Goal: Find contact information: Find contact information

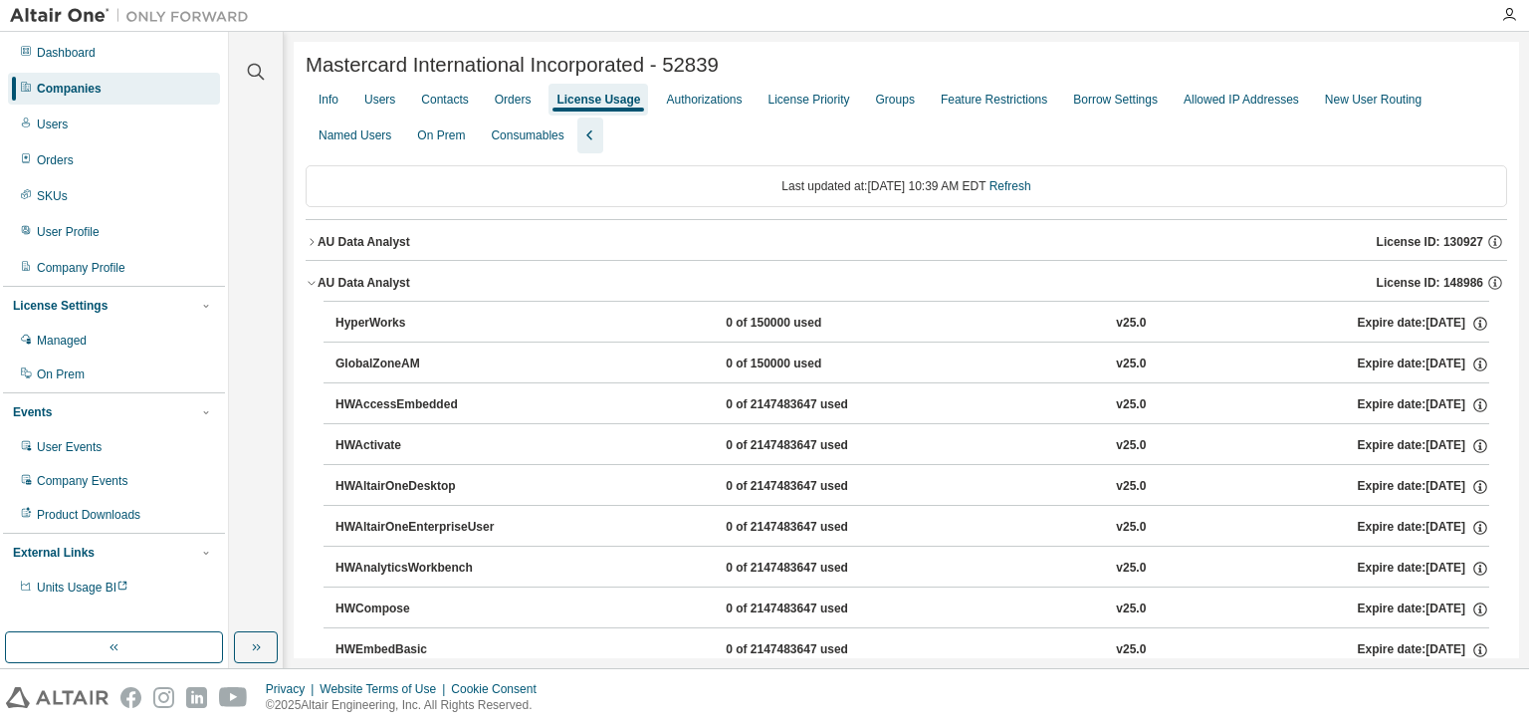
click at [115, 87] on div "Companies" at bounding box center [114, 89] width 212 height 32
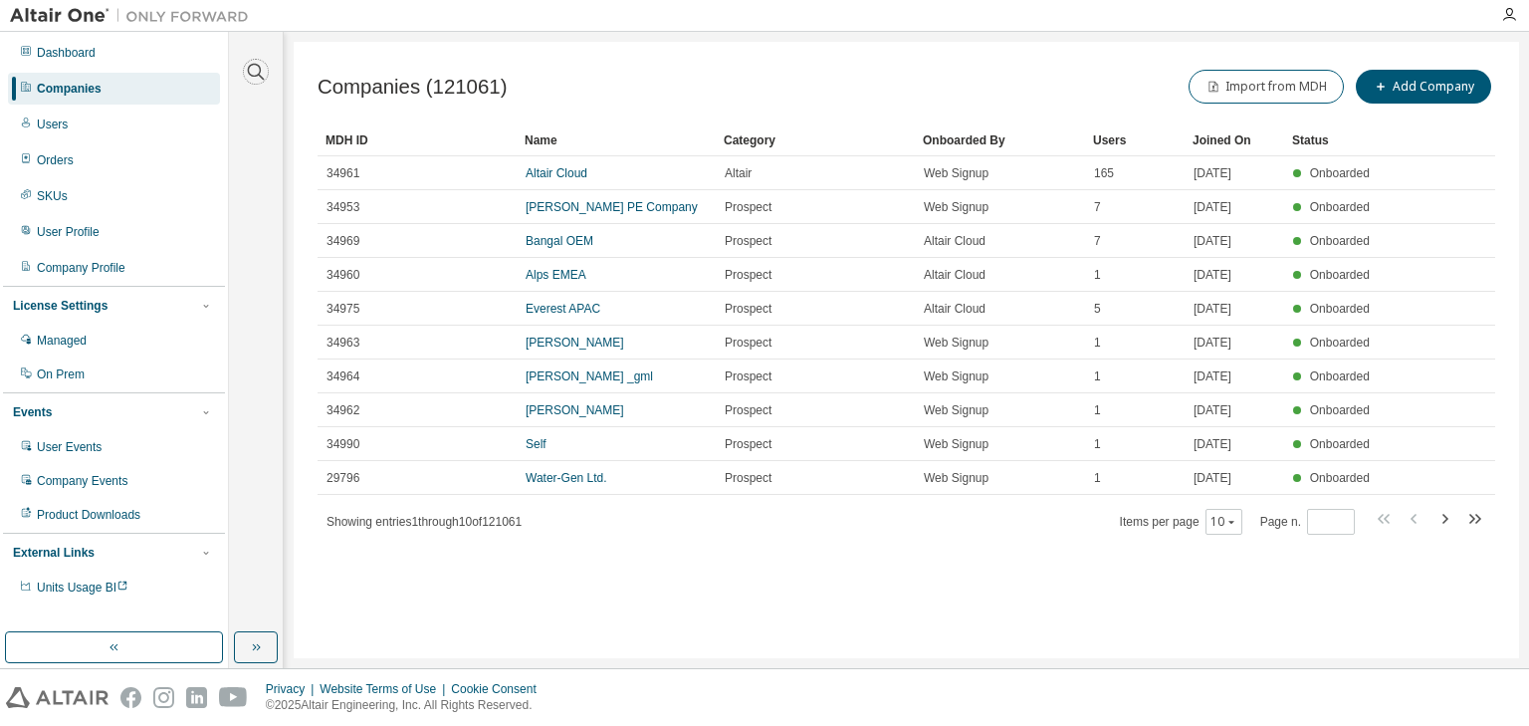
click at [254, 79] on icon "button" at bounding box center [256, 72] width 24 height 24
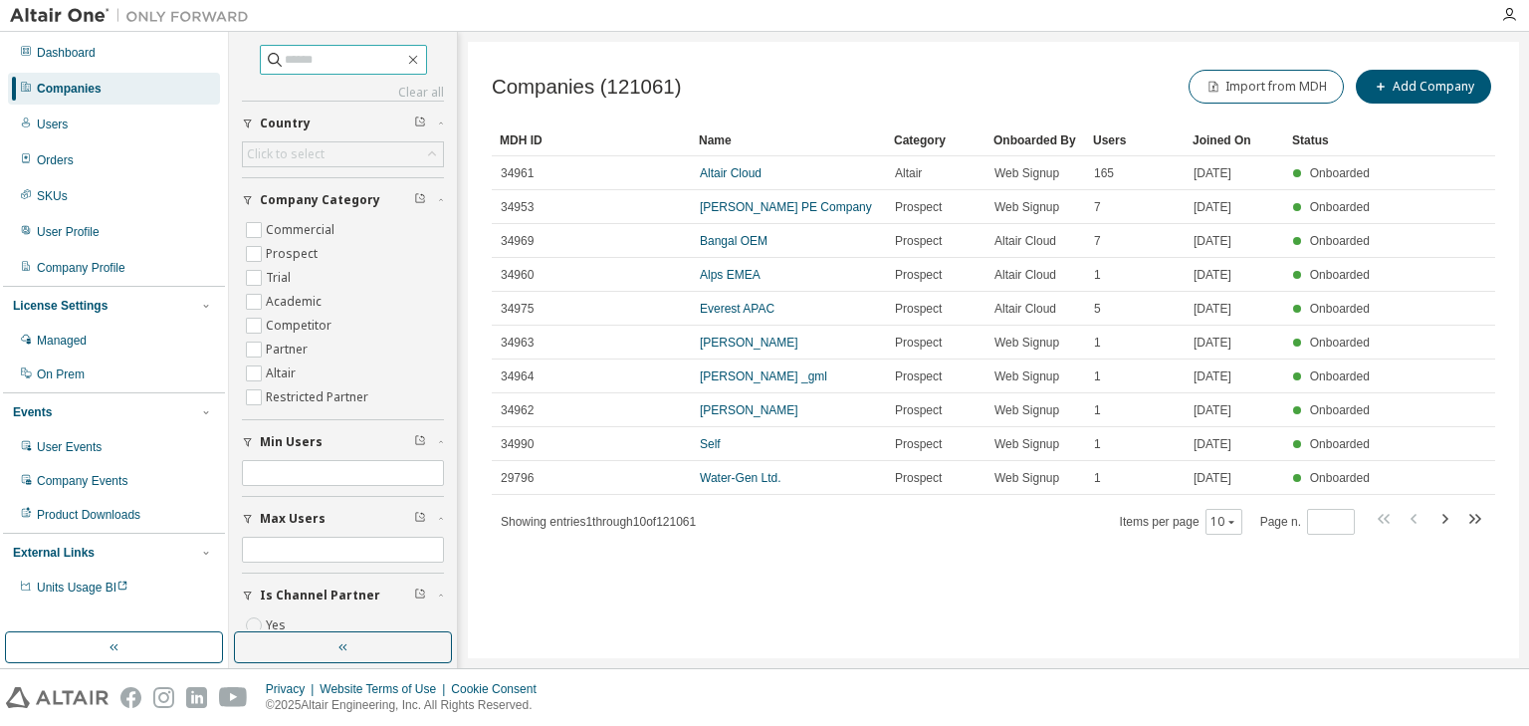
click at [322, 57] on input "text" at bounding box center [344, 60] width 119 height 20
type input "**********"
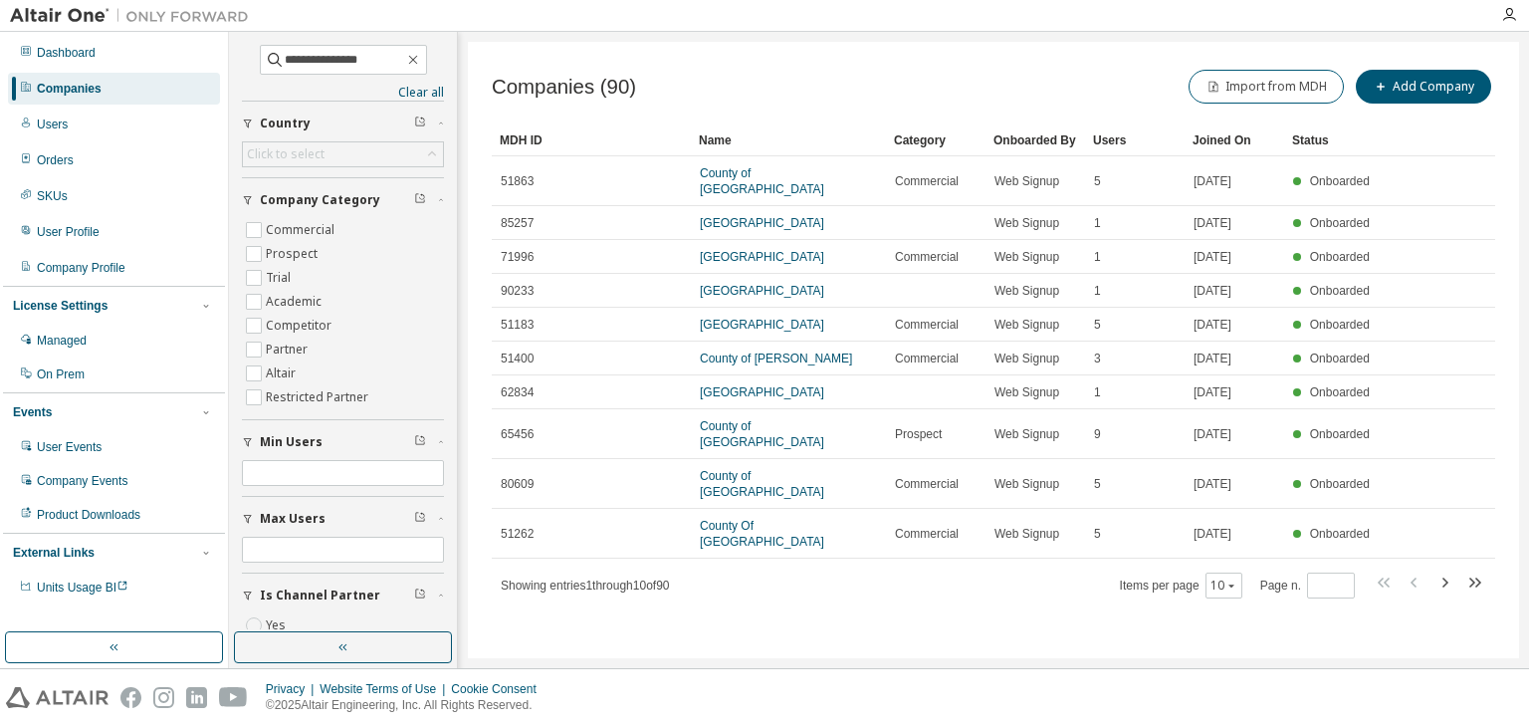
click at [782, 176] on link "County of [GEOGRAPHIC_DATA]" at bounding box center [762, 181] width 124 height 30
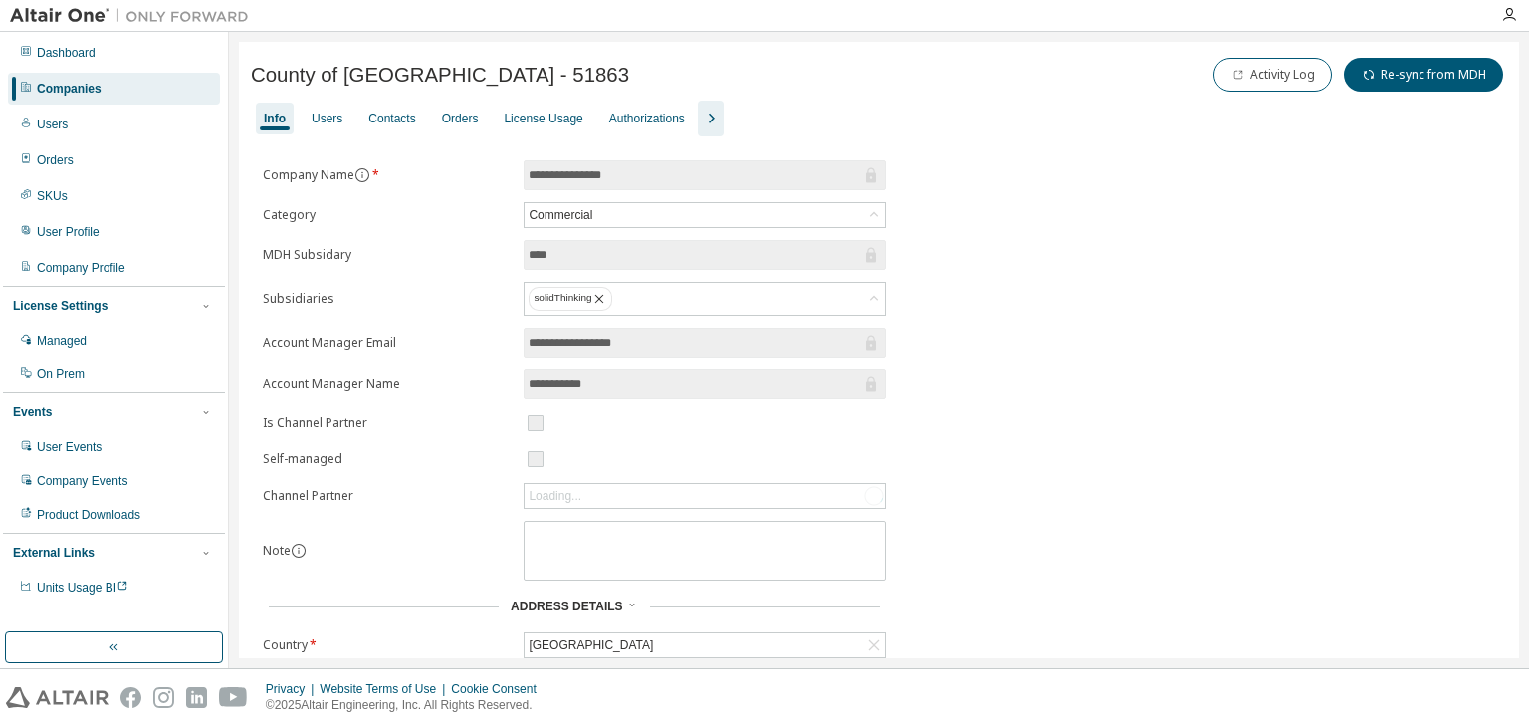
click at [325, 113] on div "Users" at bounding box center [327, 118] width 31 height 16
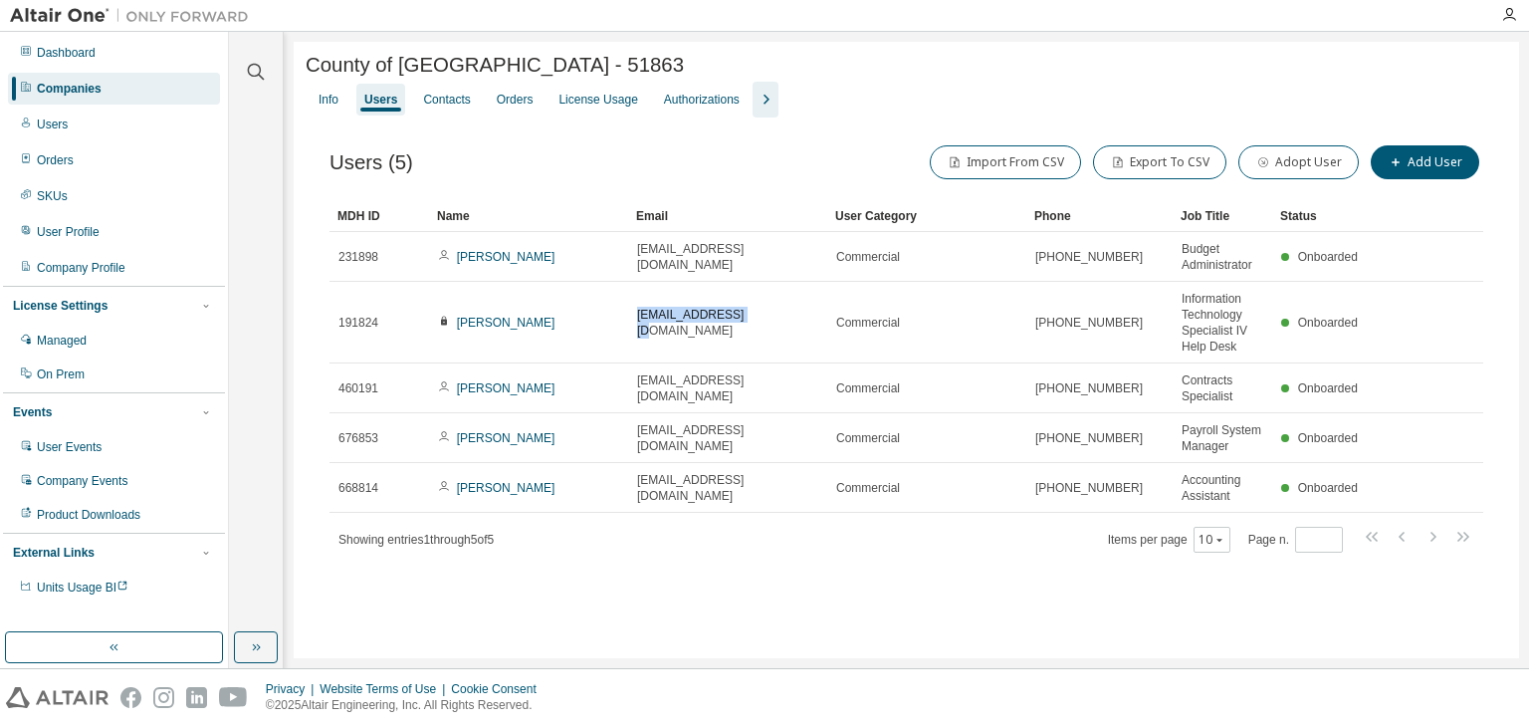
drag, startPoint x: 760, startPoint y: 326, endPoint x: 631, endPoint y: 331, distance: 129.5
click at [631, 331] on td "[EMAIL_ADDRESS][DOMAIN_NAME]" at bounding box center [727, 323] width 199 height 82
copy span "[EMAIL_ADDRESS][DOMAIN_NAME]"
